Goal: Task Accomplishment & Management: Manage account settings

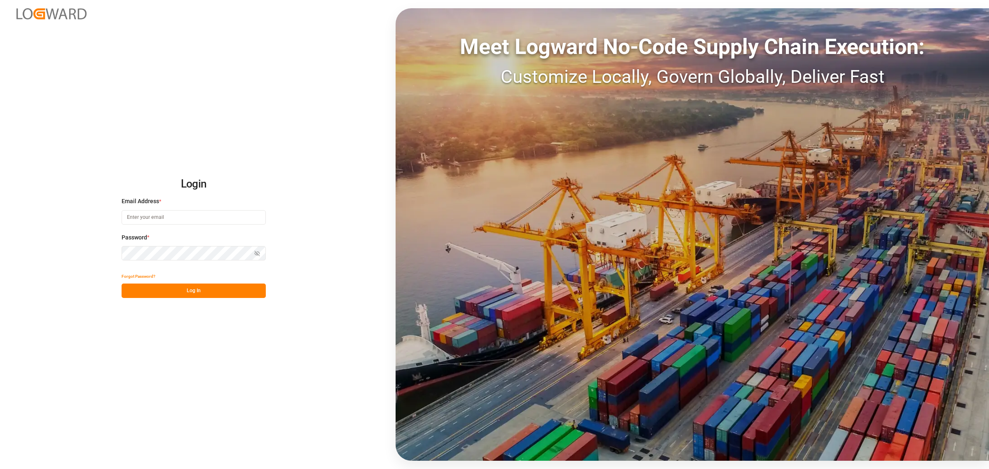
click at [156, 214] on input at bounding box center [194, 217] width 144 height 14
type input "[PERSON_NAME][EMAIL_ADDRESS][PERSON_NAME][DOMAIN_NAME]"
click at [225, 297] on button "Log In" at bounding box center [194, 290] width 144 height 14
